Goal: Task Accomplishment & Management: Complete application form

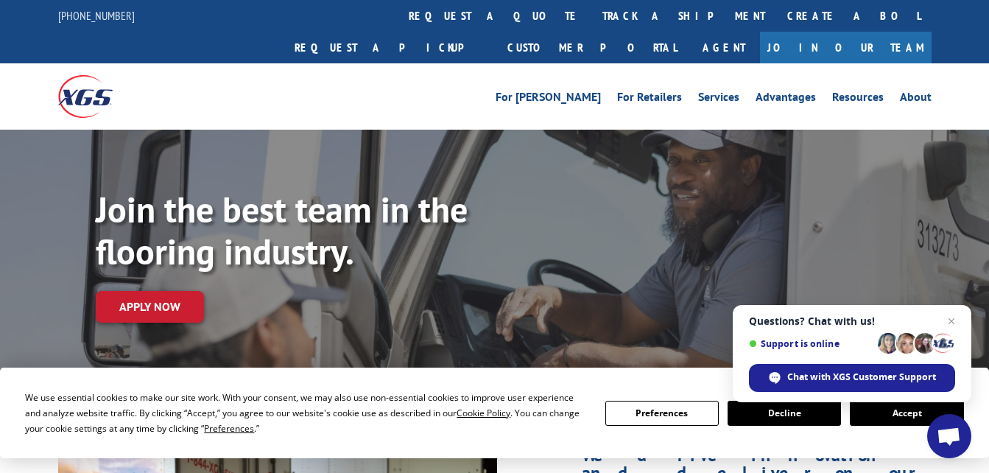
click at [883, 32] on link "Join Our Team" at bounding box center [846, 48] width 172 height 32
click at [145, 291] on link "Apply now" at bounding box center [150, 307] width 108 height 32
